Goal: Task Accomplishment & Management: Use online tool/utility

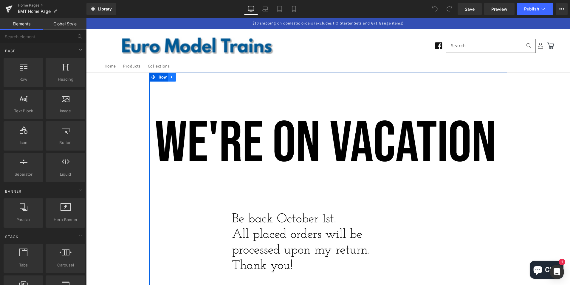
click at [171, 77] on icon at bounding box center [172, 77] width 4 height 4
click at [186, 76] on icon at bounding box center [188, 77] width 4 height 4
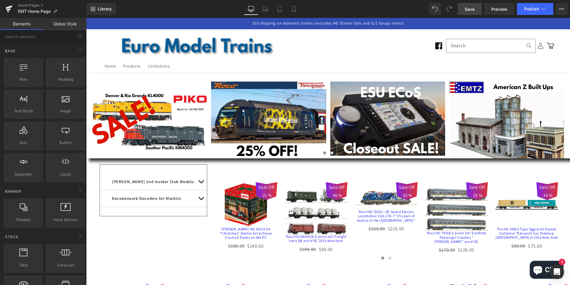
click at [469, 8] on span "Save" at bounding box center [470, 9] width 10 height 6
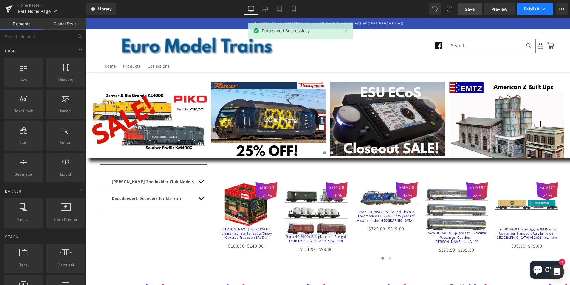
click at [535, 8] on span "Publish" at bounding box center [531, 9] width 15 height 5
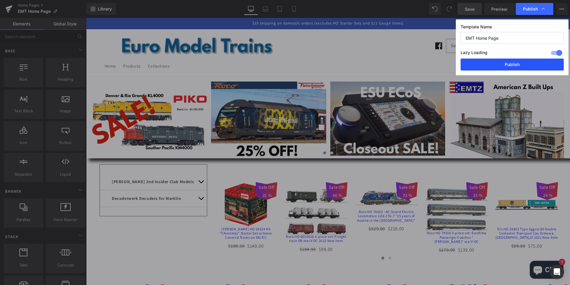
drag, startPoint x: 512, startPoint y: 64, endPoint x: 395, endPoint y: 43, distance: 118.6
click at [512, 64] on button "Publish" at bounding box center [512, 64] width 103 height 12
